Goal: Check status: Check status

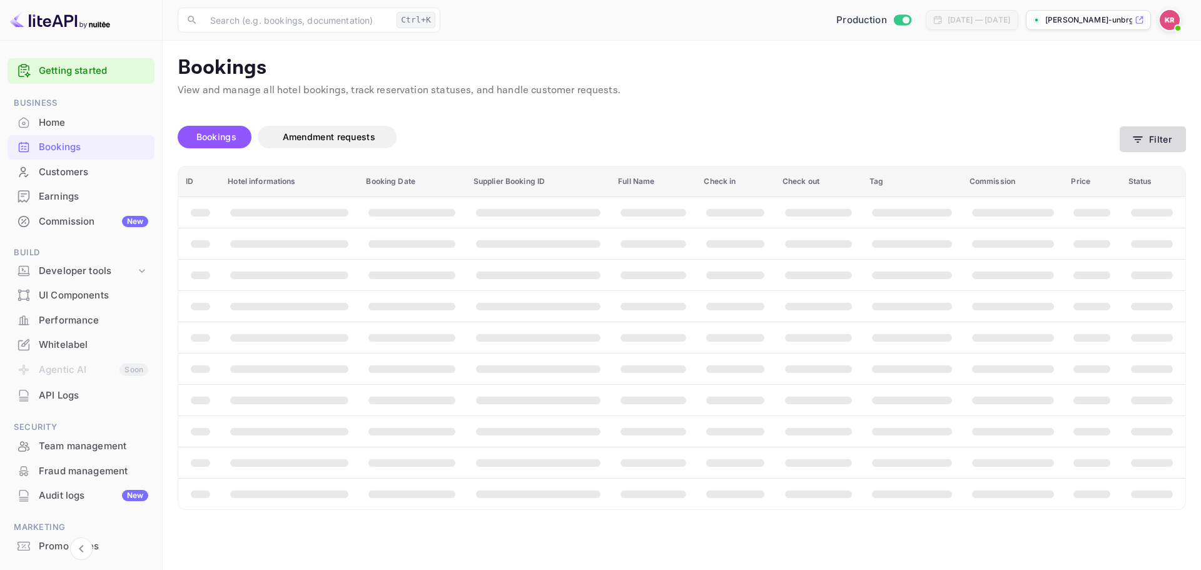
click at [1173, 134] on button "Filter" at bounding box center [1153, 139] width 66 height 26
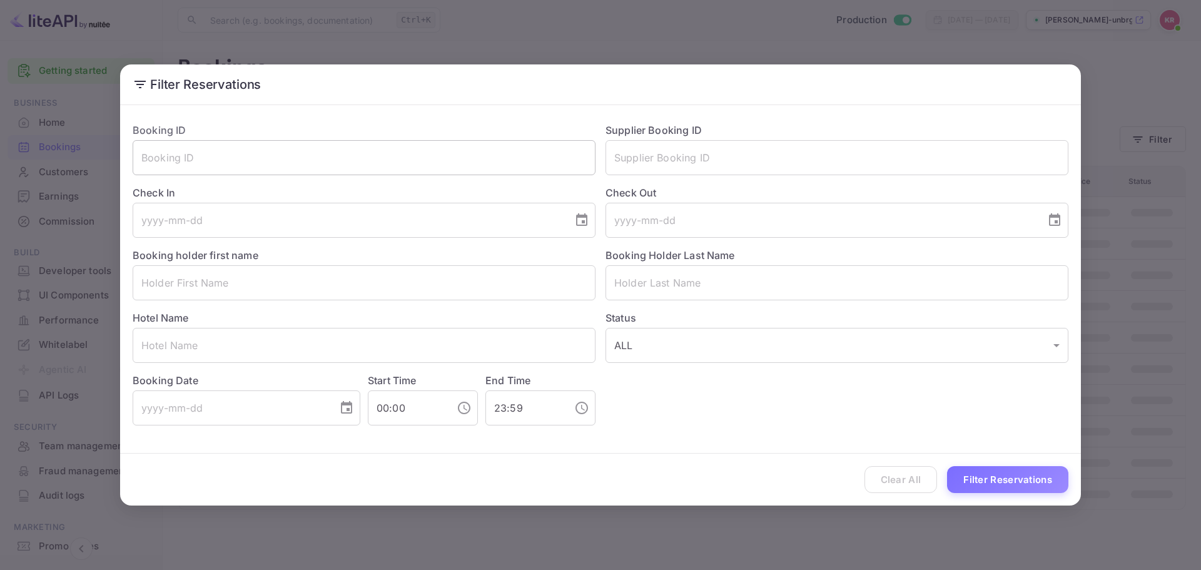
click at [475, 163] on input "text" at bounding box center [364, 157] width 463 height 35
paste input "0SAb8Q1zr"
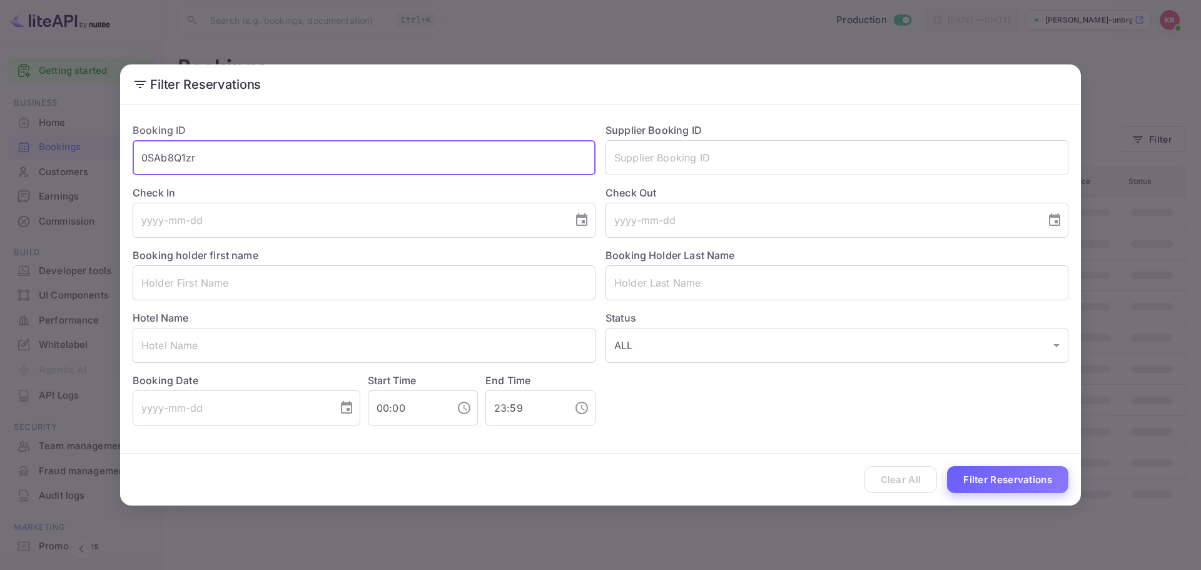
type input "0SAb8Q1zr"
click at [1004, 469] on button "Filter Reservations" at bounding box center [1007, 479] width 121 height 27
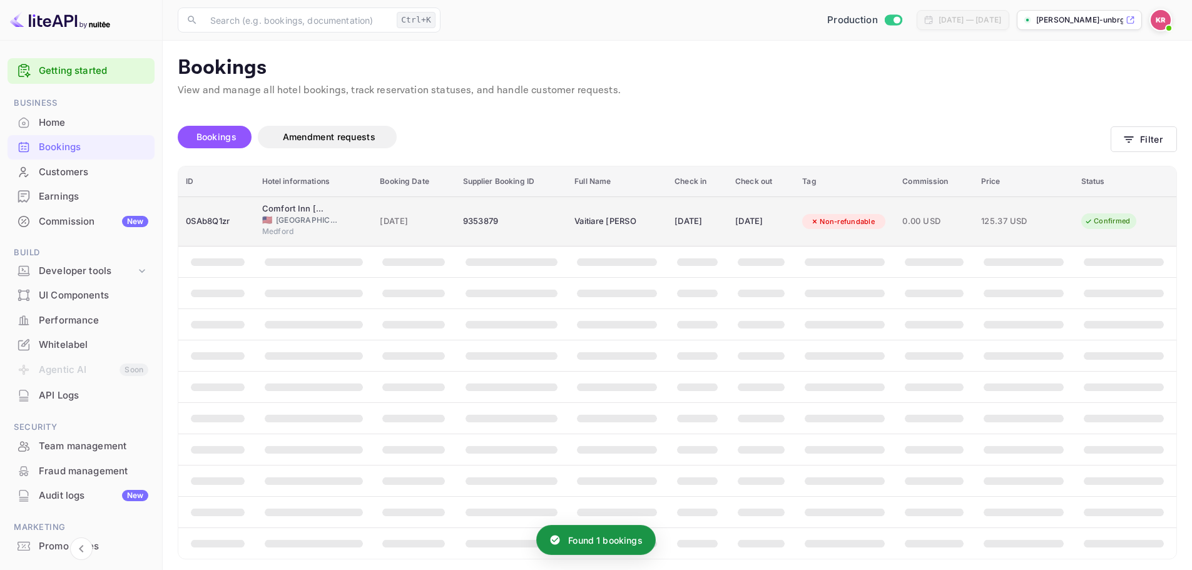
click at [429, 223] on span "[DATE]" at bounding box center [414, 222] width 68 height 14
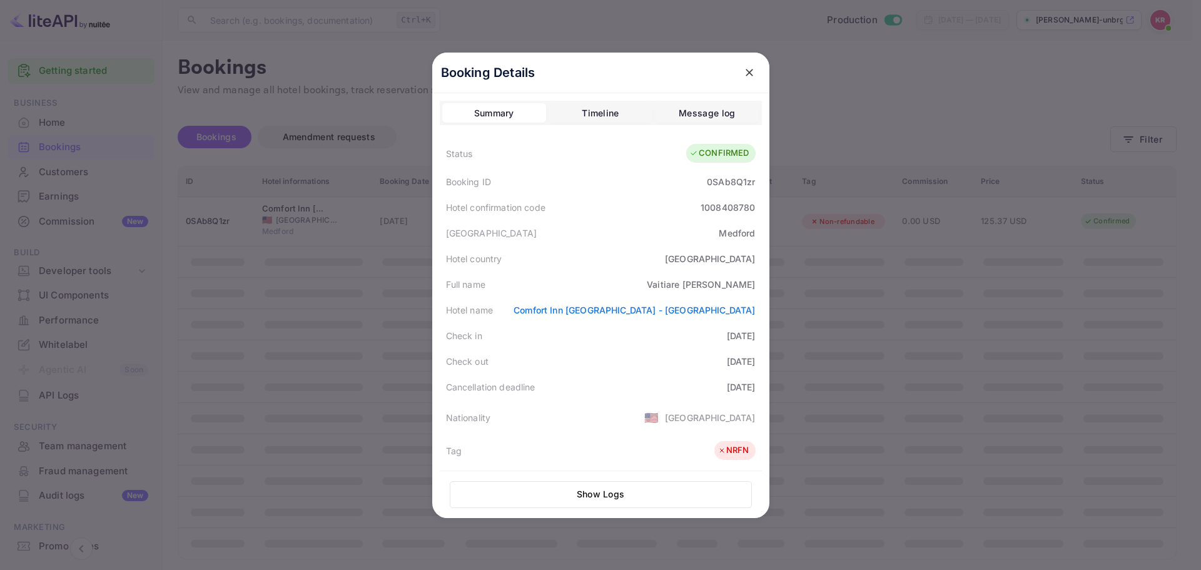
scroll to position [63, 0]
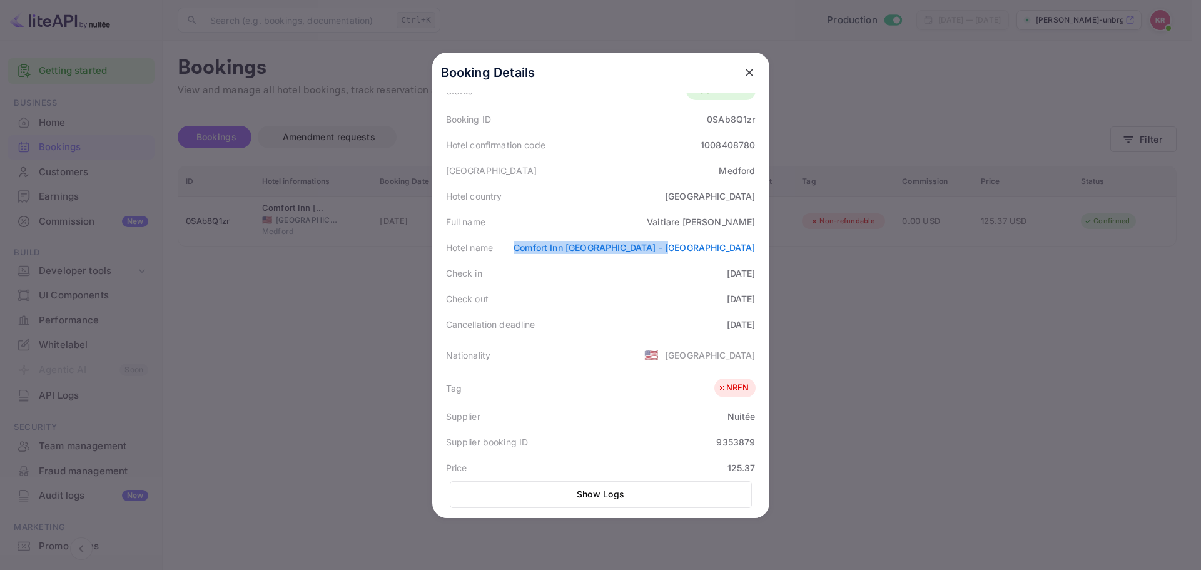
drag, startPoint x: 594, startPoint y: 248, endPoint x: 751, endPoint y: 250, distance: 156.4
click at [751, 250] on div "Hotel name [GEOGRAPHIC_DATA] [GEOGRAPHIC_DATA] - [GEOGRAPHIC_DATA]" at bounding box center [601, 248] width 322 height 26
copy link "Comfort Inn [GEOGRAPHIC_DATA] - [GEOGRAPHIC_DATA]"
click at [1109, 446] on div at bounding box center [600, 285] width 1201 height 570
